Goal: Task Accomplishment & Management: Use online tool/utility

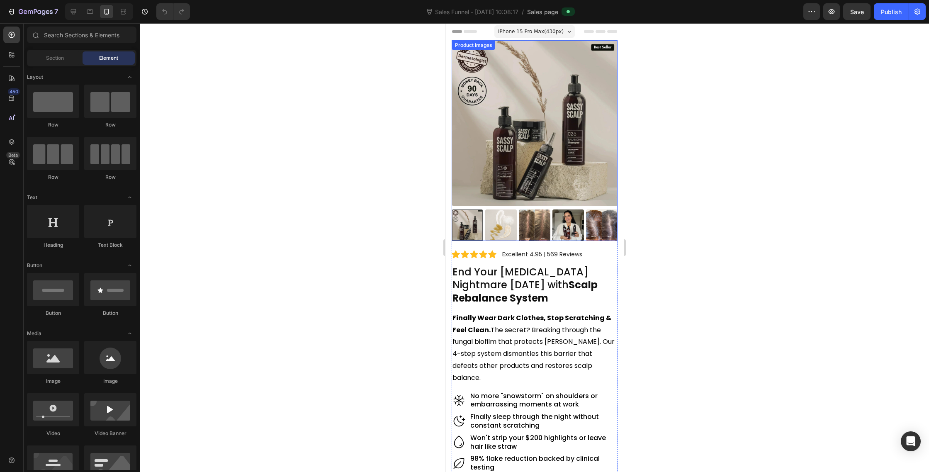
click at [541, 51] on img at bounding box center [534, 123] width 166 height 166
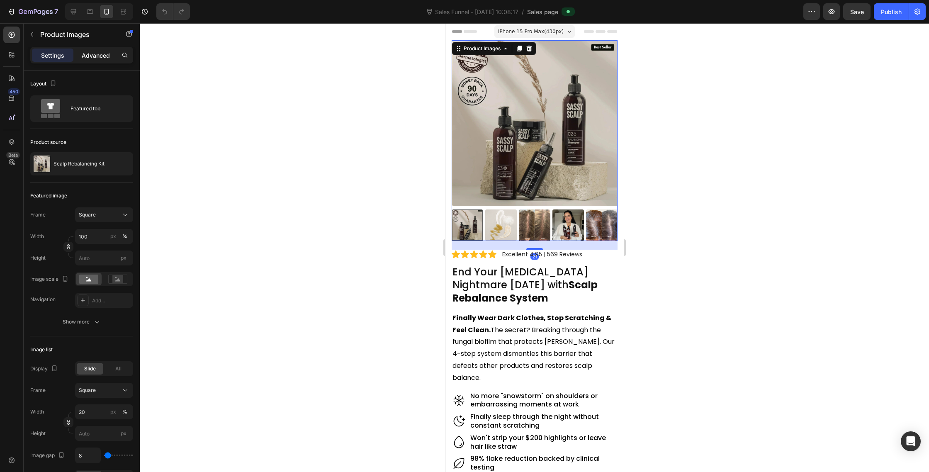
click at [107, 56] on p "Advanced" at bounding box center [96, 55] width 28 height 9
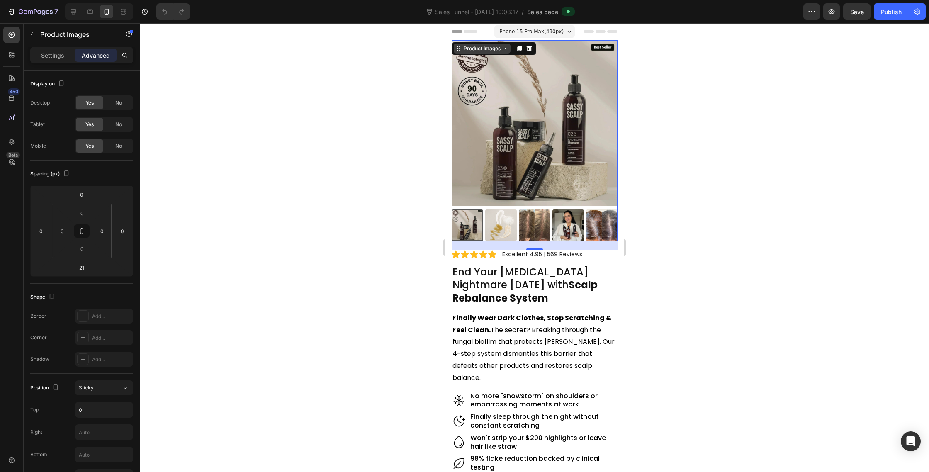
click at [457, 51] on icon at bounding box center [457, 50] width 1 height 1
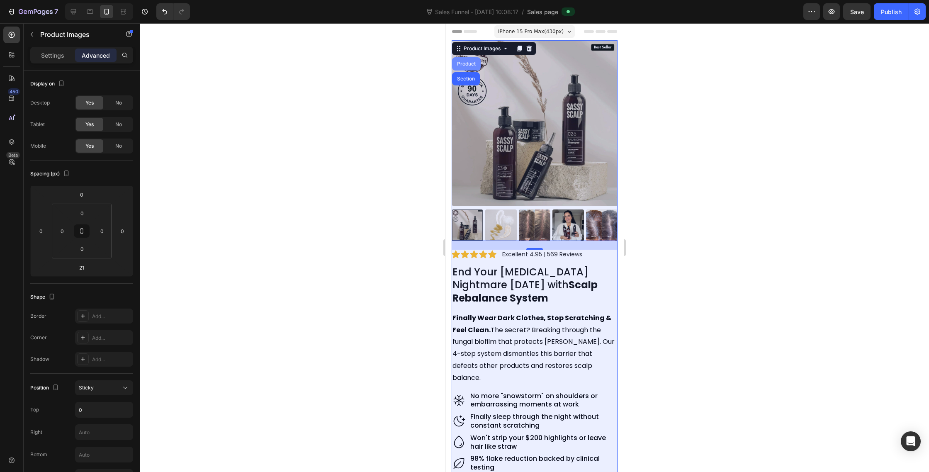
click at [467, 64] on div "Product" at bounding box center [466, 63] width 22 height 5
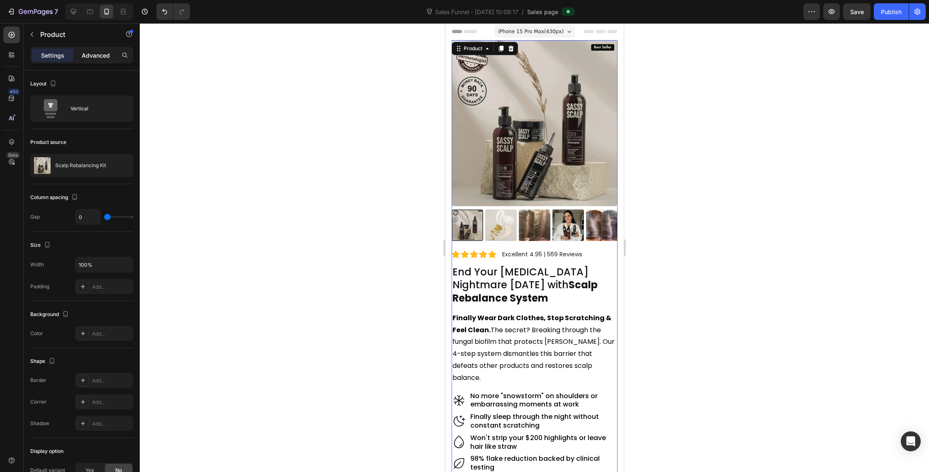
click at [109, 50] on div "Advanced" at bounding box center [95, 55] width 41 height 13
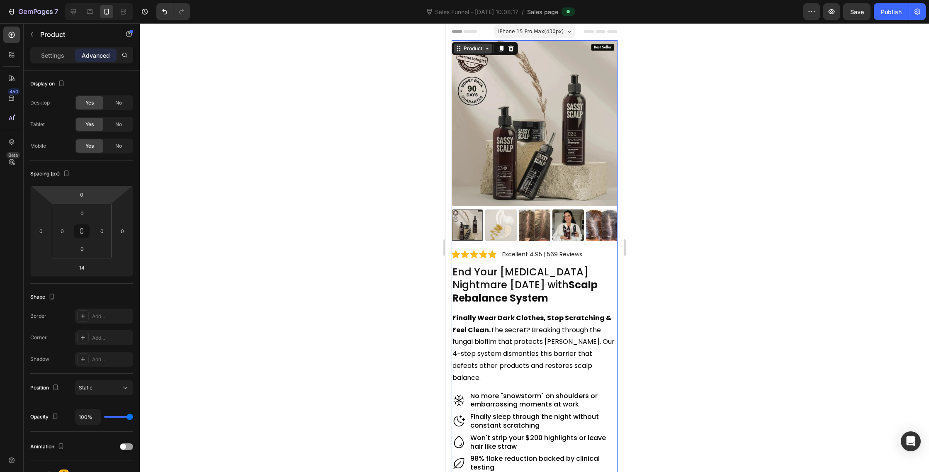
click at [478, 43] on div "Product" at bounding box center [484, 48] width 66 height 13
click at [479, 49] on div "Product" at bounding box center [473, 48] width 22 height 7
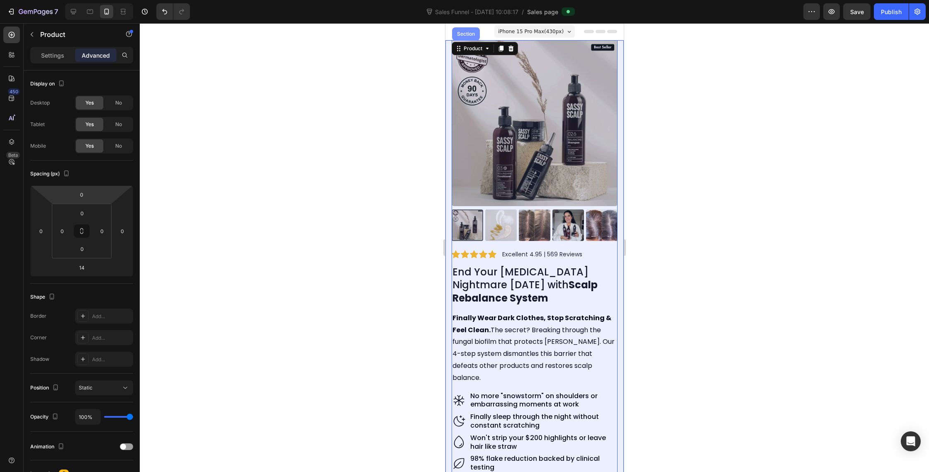
click at [470, 36] on div "Section" at bounding box center [465, 34] width 21 height 5
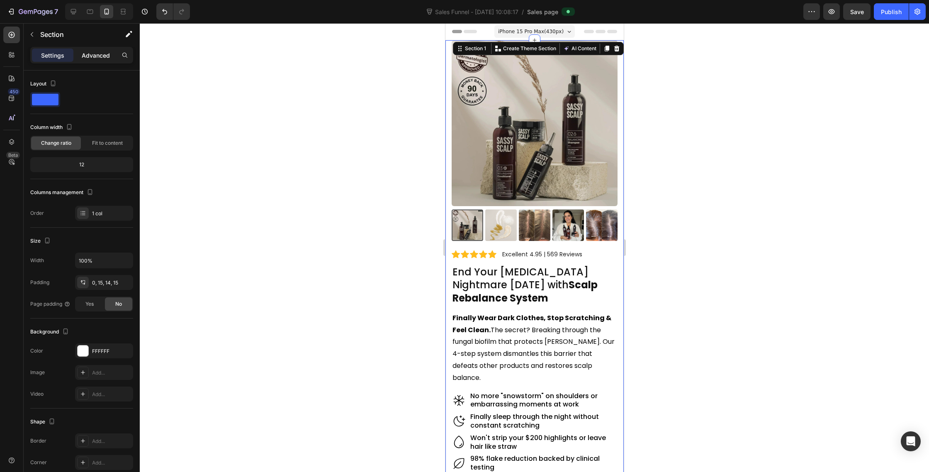
click at [84, 56] on p "Advanced" at bounding box center [96, 55] width 28 height 9
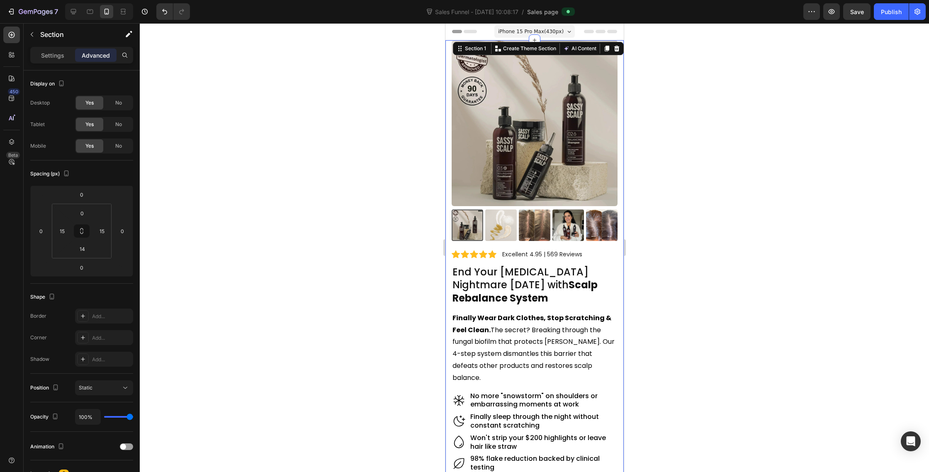
click at [704, 155] on div at bounding box center [535, 247] width 790 height 449
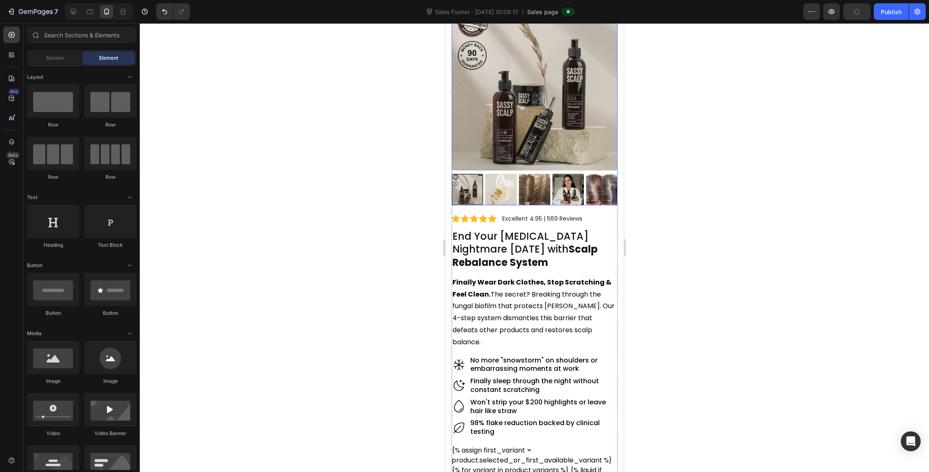
scroll to position [150, 0]
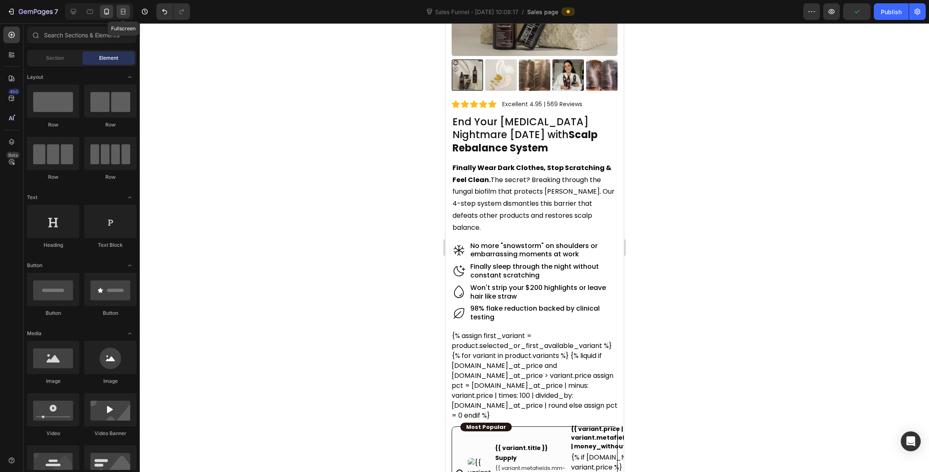
click at [122, 14] on icon at bounding box center [123, 11] width 8 height 8
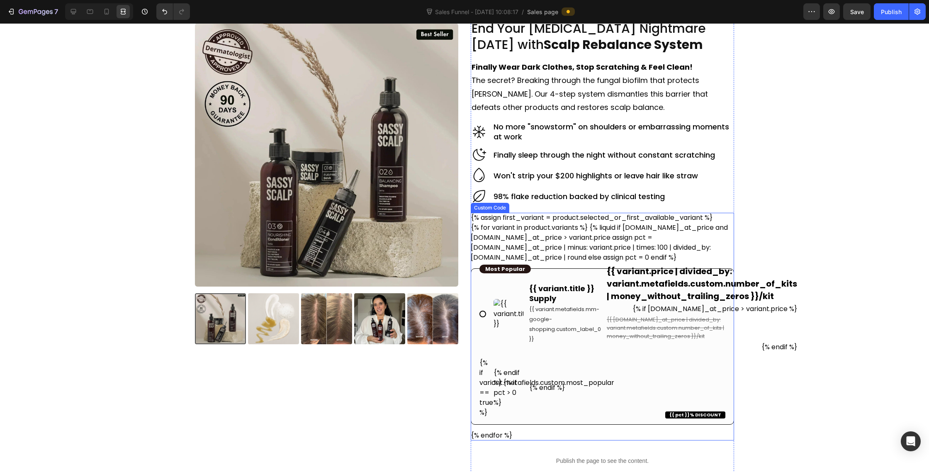
scroll to position [32, 0]
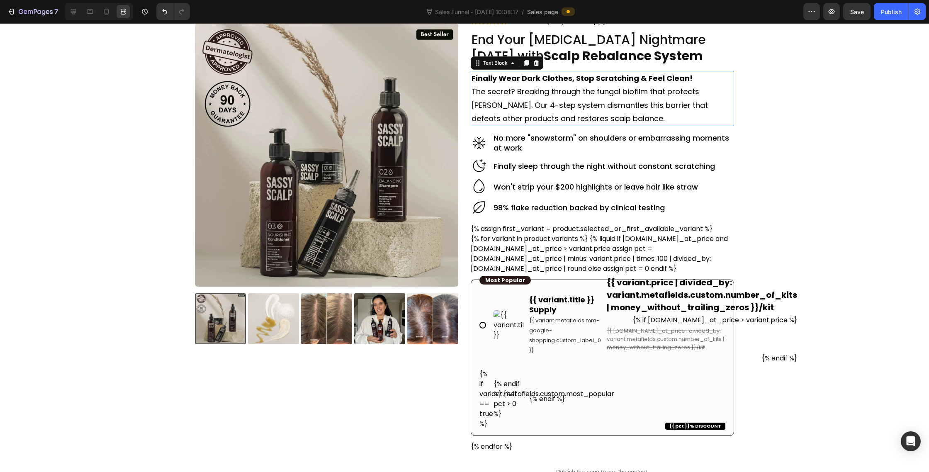
click at [500, 108] on p "The secret? Breaking through the fungal biofilm that protects dandruff. Our 4-s…" at bounding box center [603, 105] width 262 height 40
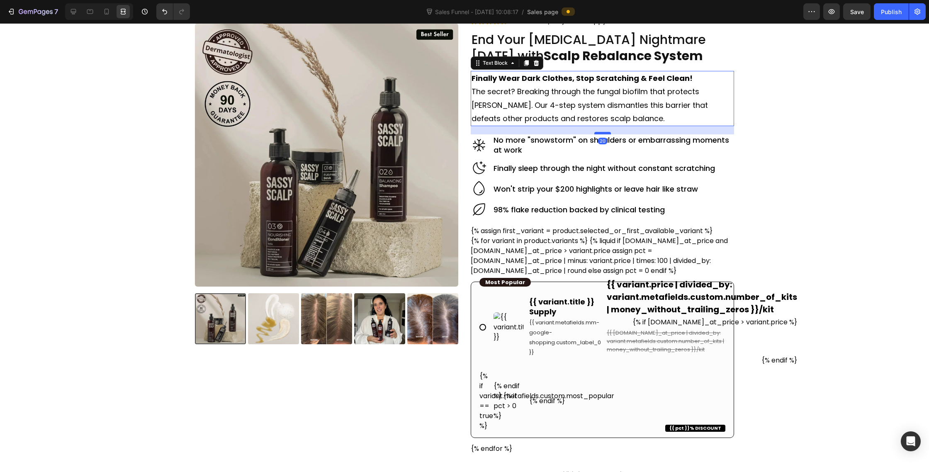
click at [600, 134] on div at bounding box center [603, 133] width 17 height 2
click at [483, 210] on icon at bounding box center [479, 209] width 17 height 17
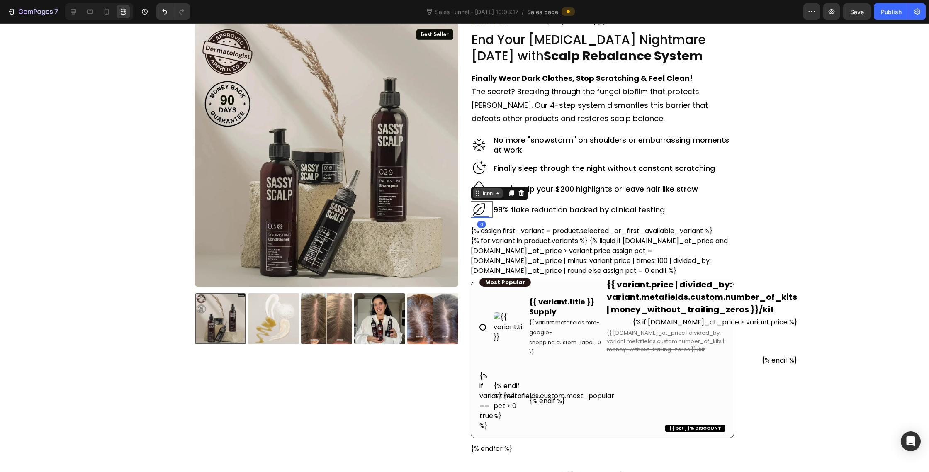
click at [489, 193] on div "Icon" at bounding box center [487, 193] width 13 height 0
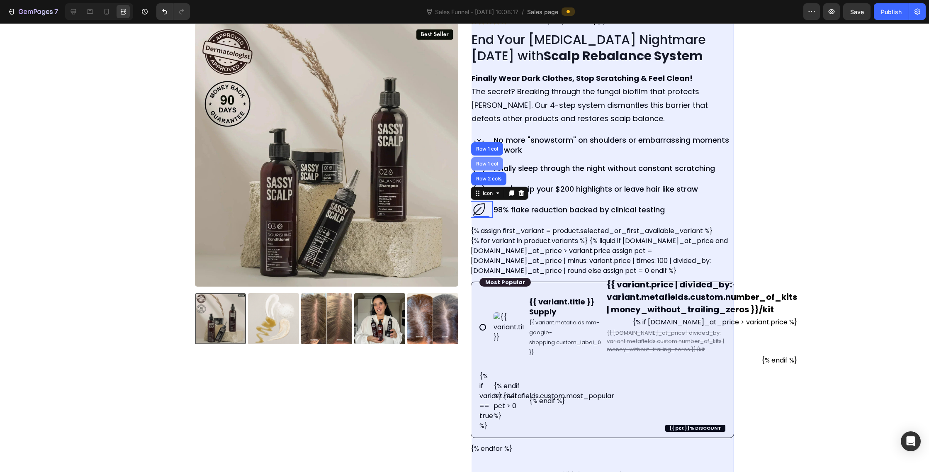
click at [493, 163] on div "Row 1 col" at bounding box center [487, 163] width 25 height 5
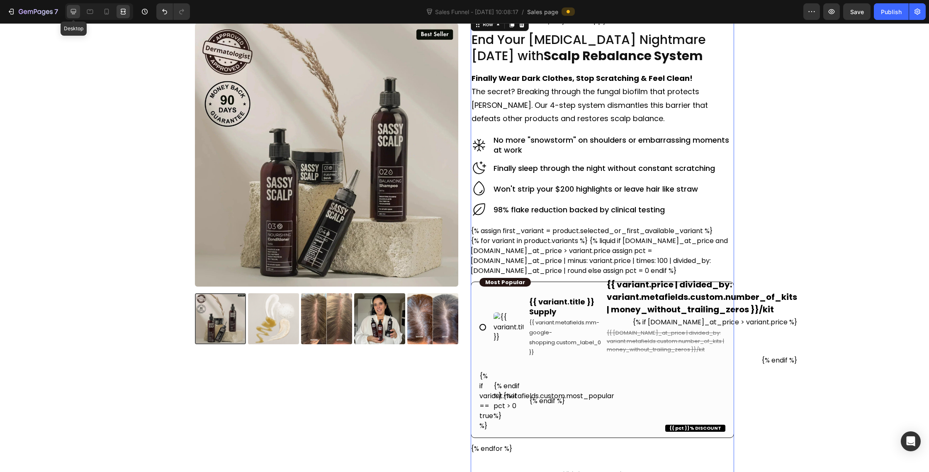
click at [78, 10] on div at bounding box center [73, 11] width 13 height 13
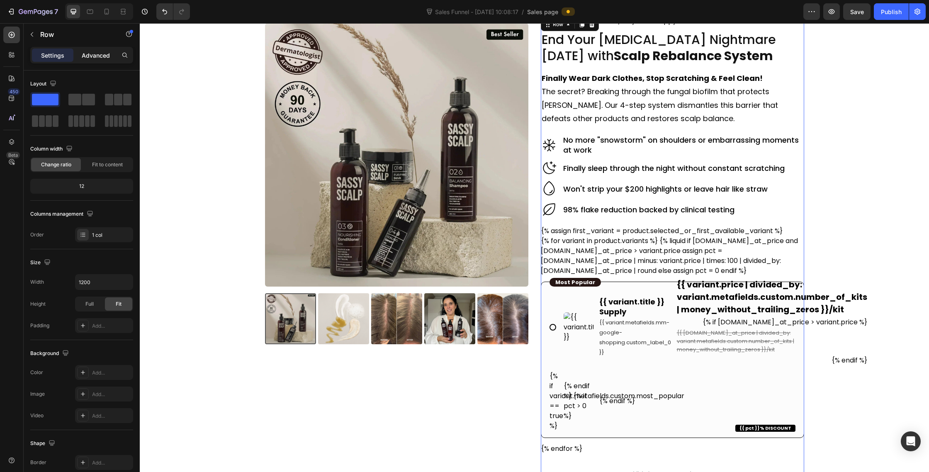
click at [107, 50] on div "Advanced" at bounding box center [95, 55] width 41 height 13
